Goal: Task Accomplishment & Management: Manage account settings

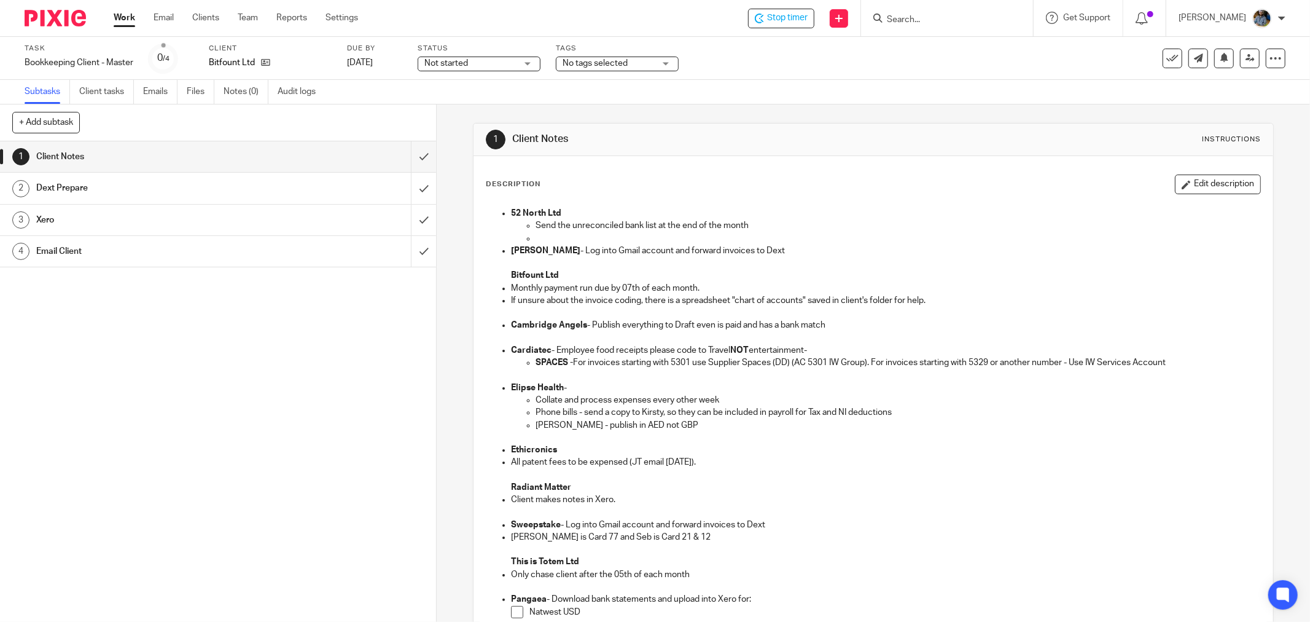
click at [707, 162] on div "Description Edit description 52 North Ltd Send the unreconciled bank list at th…" at bounding box center [873, 531] width 800 height 750
drag, startPoint x: 1003, startPoint y: 201, endPoint x: 996, endPoint y: 195, distance: 9.1
click at [1003, 201] on div "52 North Ltd Send the unreconciled bank list at the end of the month Bolin Webb…" at bounding box center [873, 488] width 786 height 574
click at [270, 62] on div "Bitfount Ltd" at bounding box center [270, 63] width 123 height 12
click at [411, 154] on input "submit" at bounding box center [218, 156] width 436 height 31
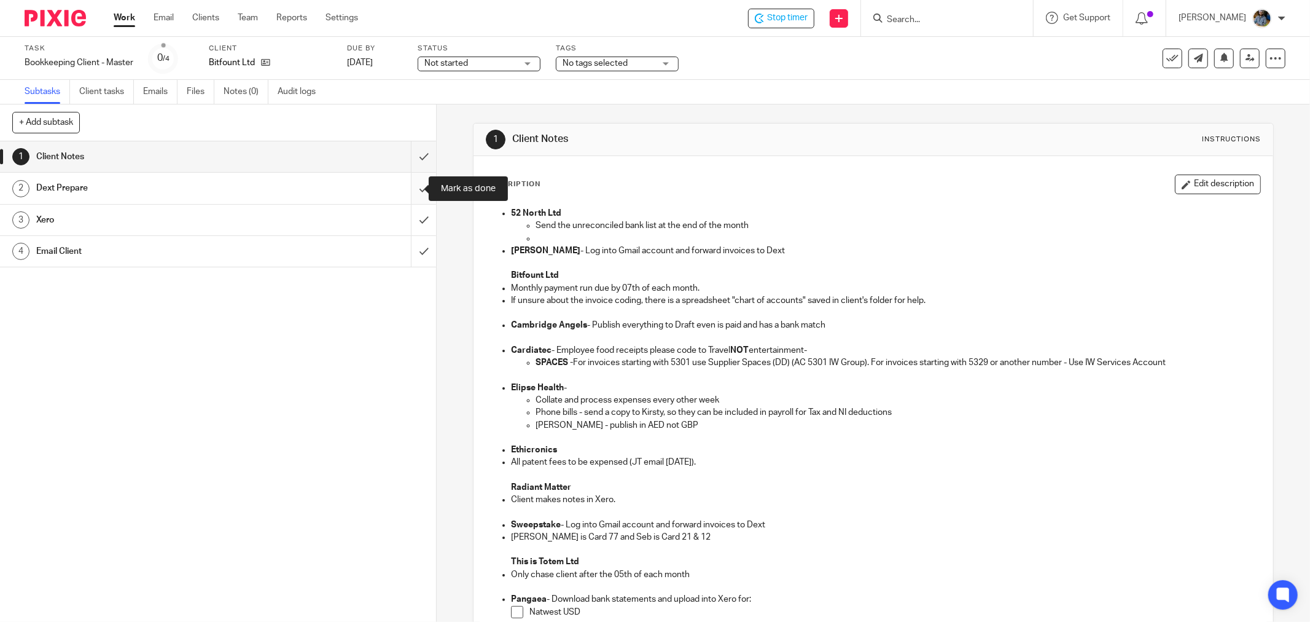
click at [411, 185] on input "submit" at bounding box center [218, 188] width 436 height 31
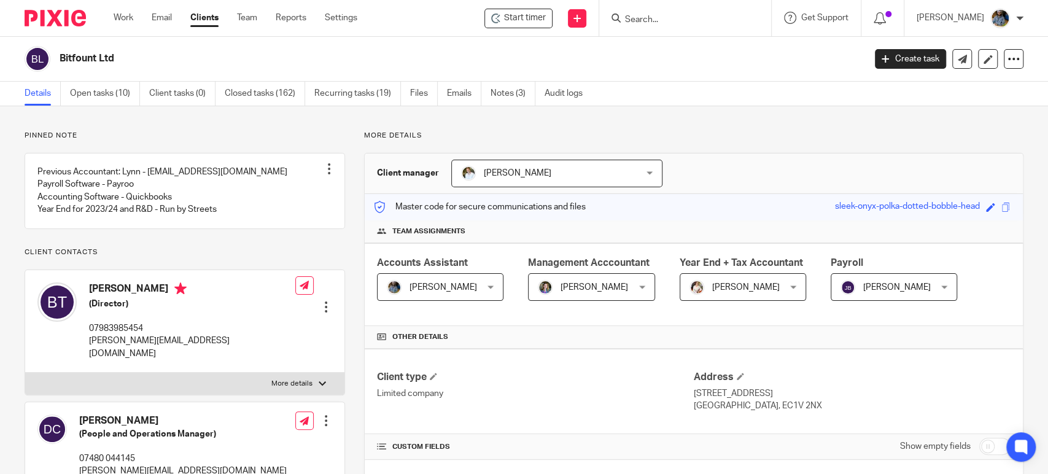
scroll to position [835, 0]
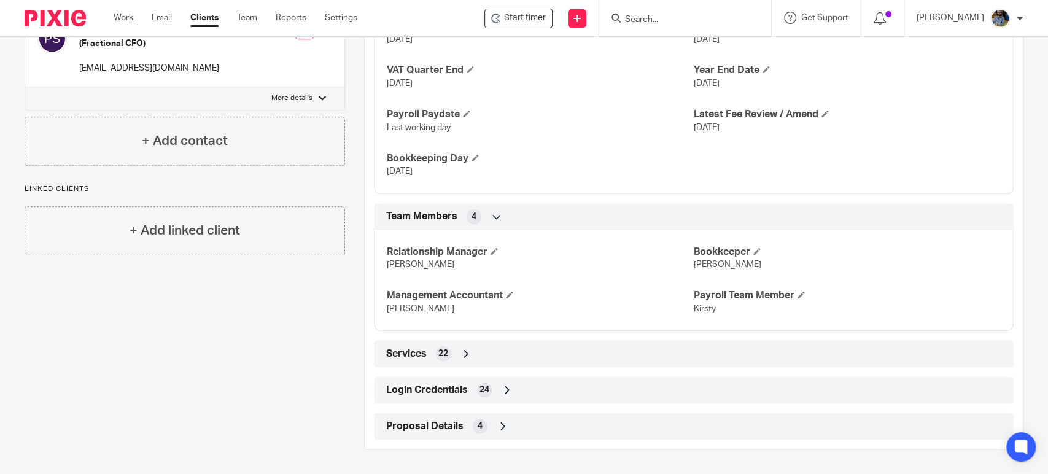
click at [467, 397] on div "Login Credentials 24" at bounding box center [694, 390] width 622 height 21
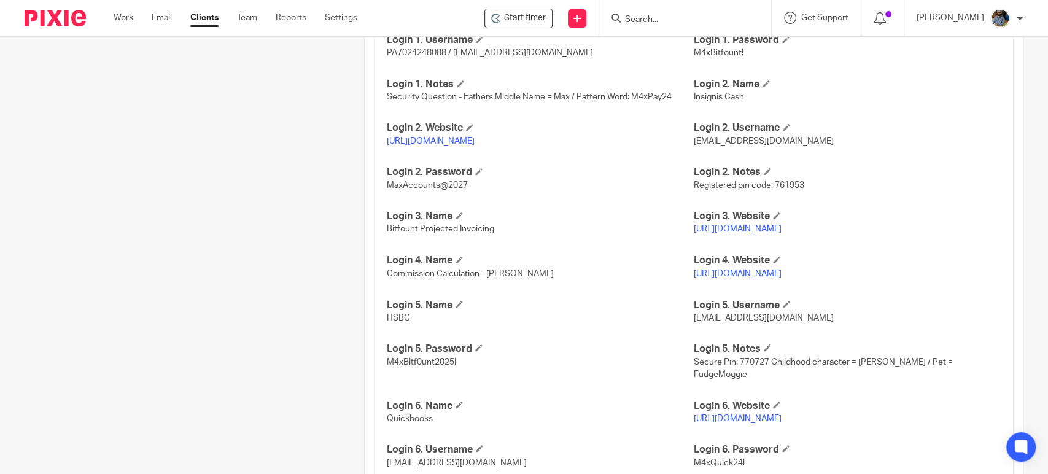
scroll to position [1381, 0]
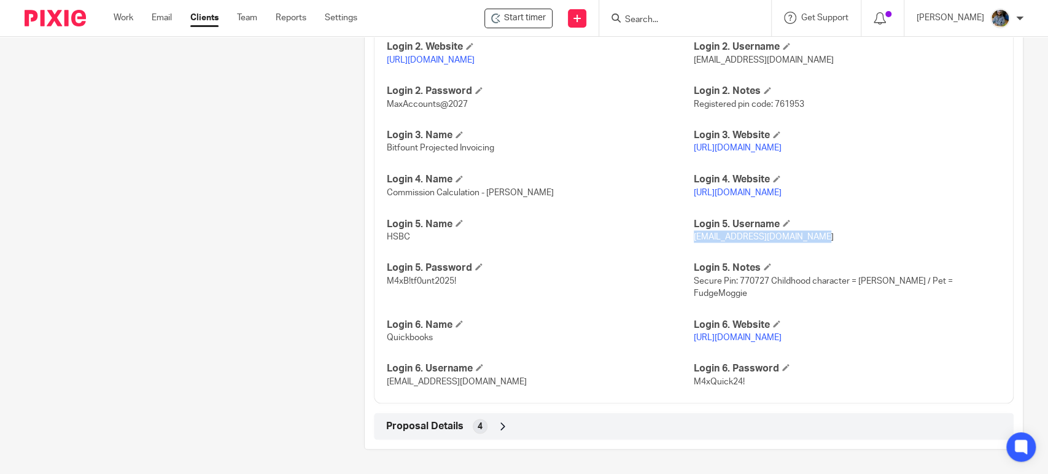
drag, startPoint x: 765, startPoint y: 270, endPoint x: 687, endPoint y: 273, distance: 78.1
click at [694, 243] on p "helenc@maxaccountants.co.uk" at bounding box center [847, 236] width 307 height 12
copy span "helenc@maxaccountants.co.uk"
click at [571, 230] on h4 "Login 5. Name" at bounding box center [540, 223] width 307 height 13
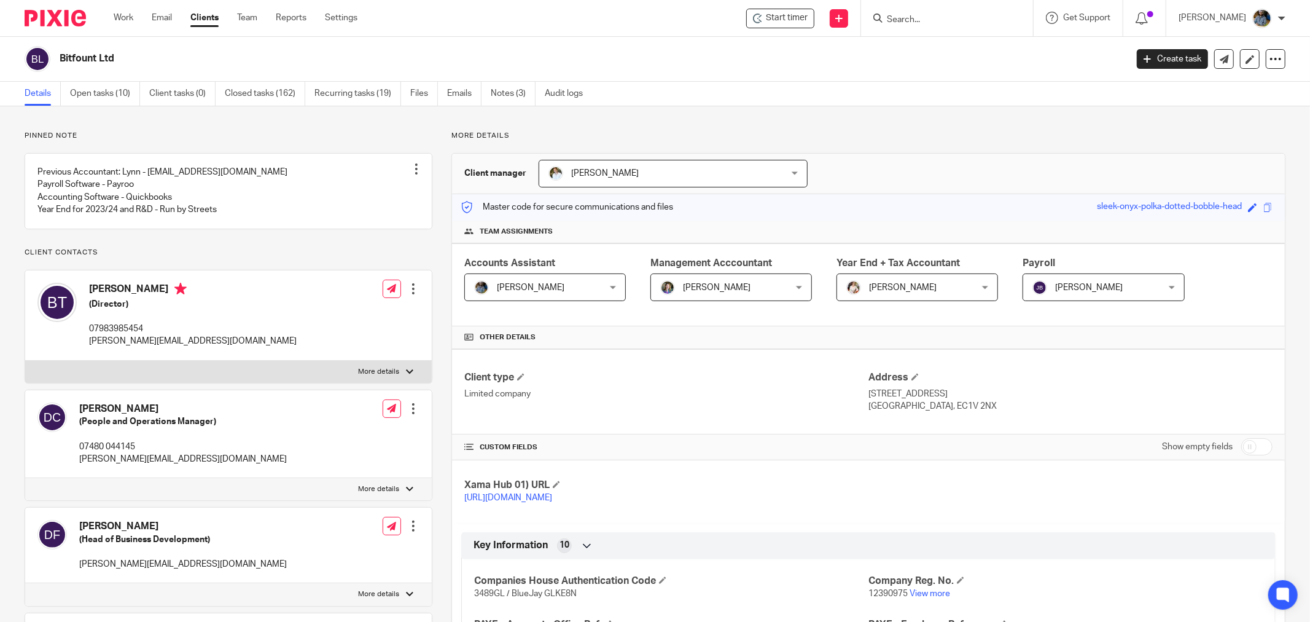
drag, startPoint x: 890, startPoint y: 305, endPoint x: 879, endPoint y: 305, distance: 11.7
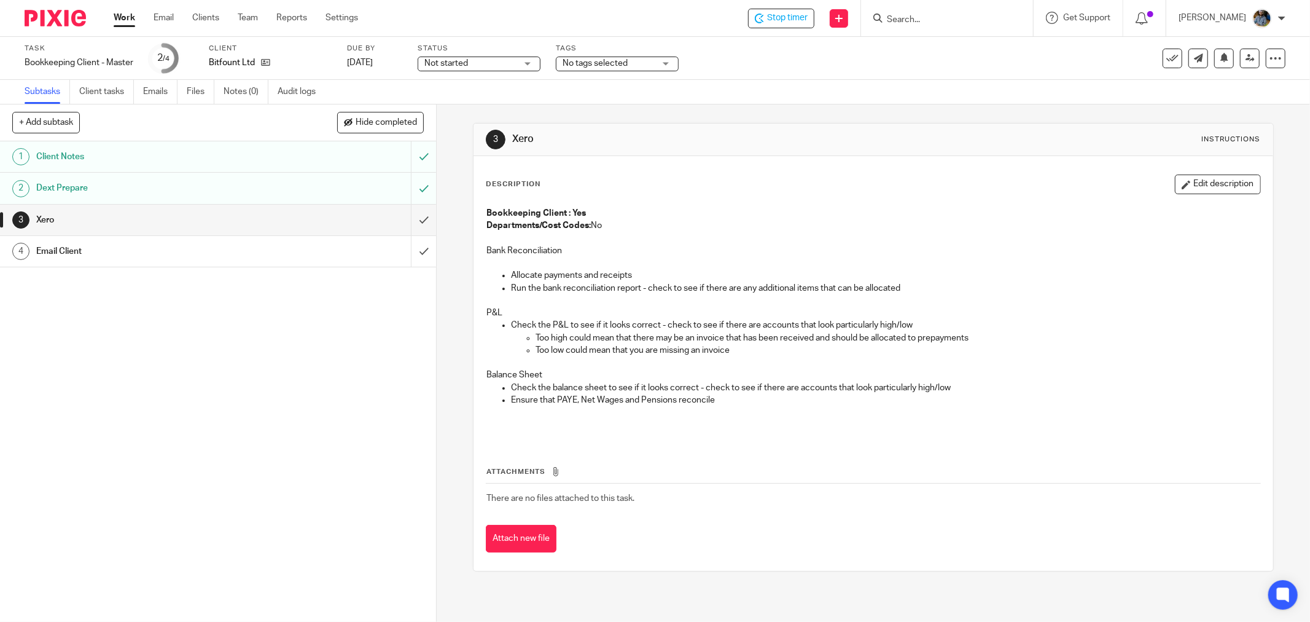
click at [649, 324] on p "Check the P&L to see if it looks correct - check to see if there are accounts t…" at bounding box center [885, 325] width 749 height 12
drag, startPoint x: 979, startPoint y: 253, endPoint x: 963, endPoint y: 248, distance: 16.7
click at [978, 252] on p "Bank Reconciliation" at bounding box center [873, 250] width 774 height 12
click at [410, 218] on input "submit" at bounding box center [218, 220] width 436 height 31
drag, startPoint x: 872, startPoint y: 229, endPoint x: 784, endPoint y: 209, distance: 90.6
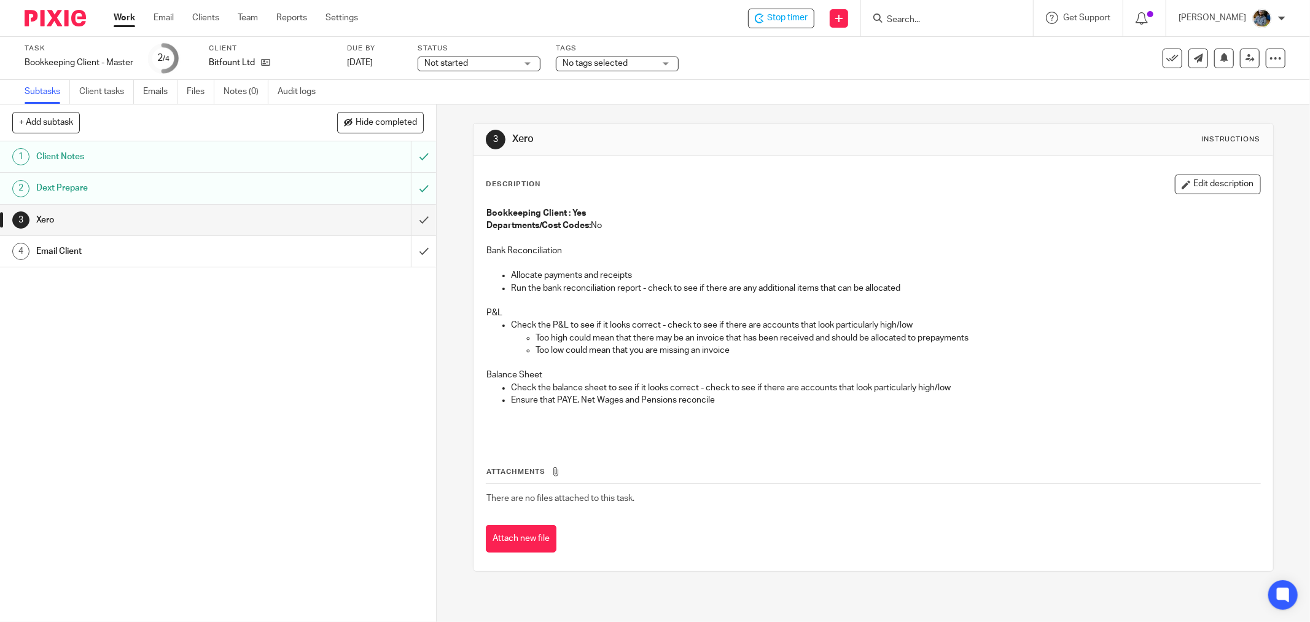
click at [825, 219] on div "Bookkeeping Client : Yes Departments/Cost Codes: No Bank Reconciliation Allocat…" at bounding box center [873, 321] width 786 height 240
